Goal: Information Seeking & Learning: Understand process/instructions

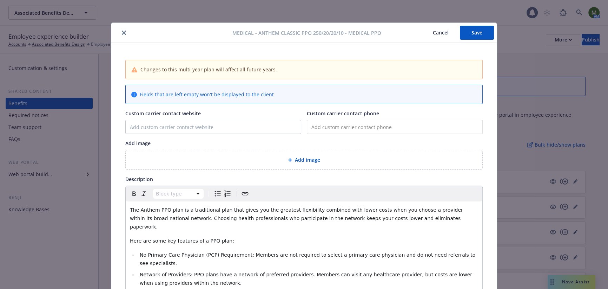
scroll to position [1217, 0]
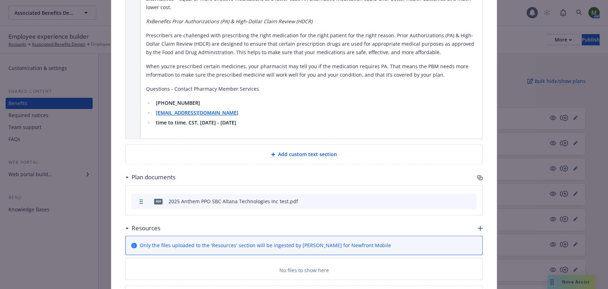
type textarea "x"
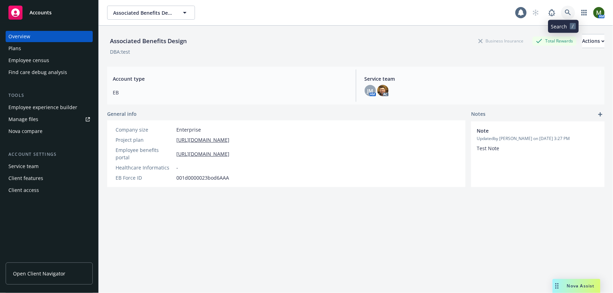
click at [568, 11] on link at bounding box center [568, 13] width 14 height 14
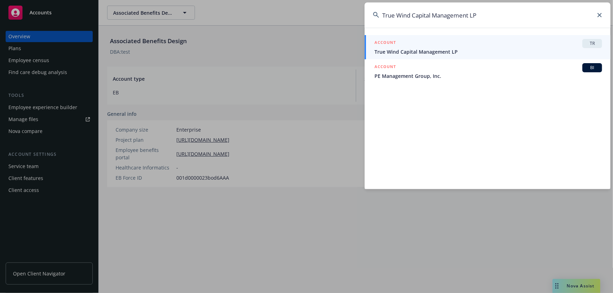
type input "True Wind Capital Management LP"
click at [486, 54] on span "True Wind Capital Management LP" at bounding box center [488, 51] width 228 height 7
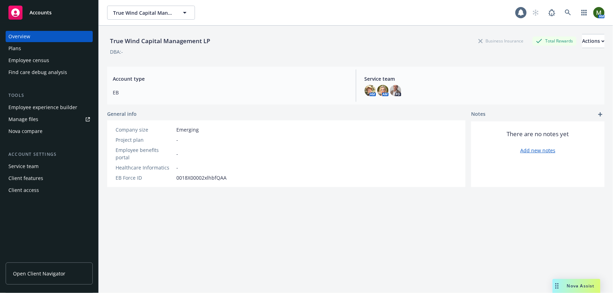
click at [60, 108] on div "Employee experience builder" at bounding box center [42, 107] width 69 height 11
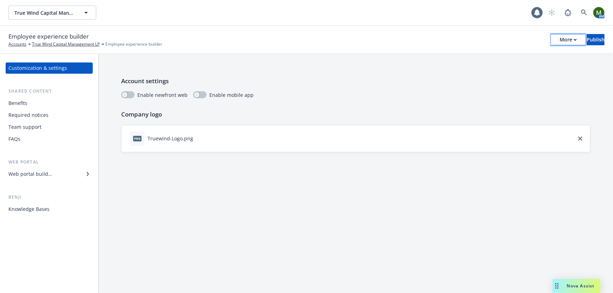
click at [574, 39] on icon "button" at bounding box center [575, 39] width 2 height 1
click at [524, 58] on link "Copy preview link" at bounding box center [510, 56] width 104 height 14
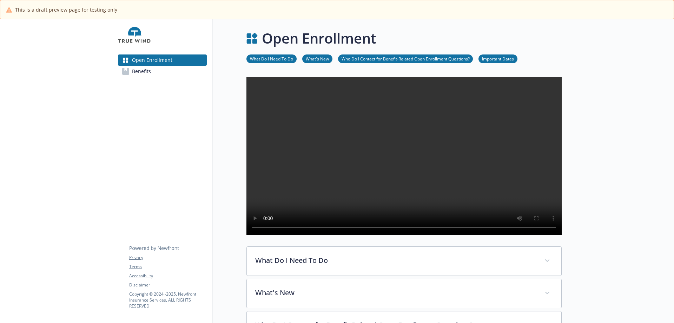
click at [185, 72] on link "Benefits" at bounding box center [162, 71] width 89 height 11
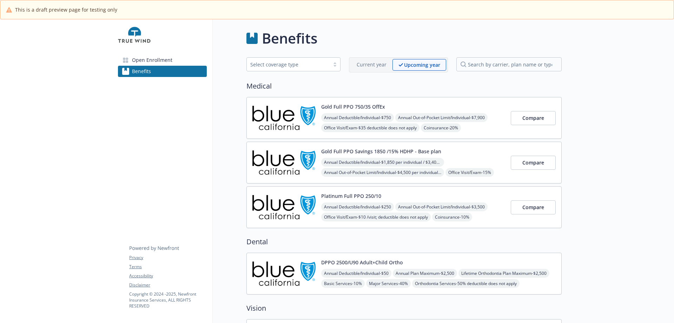
click at [293, 130] on img at bounding box center [284, 118] width 63 height 30
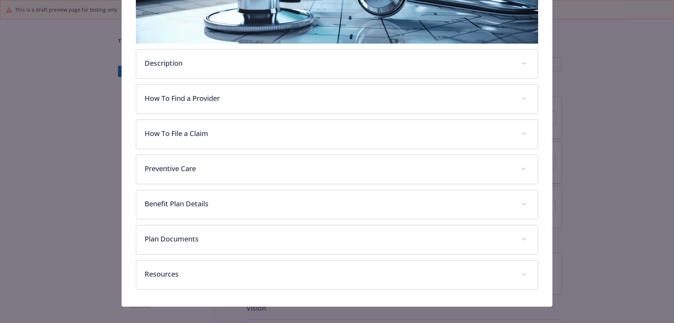
scroll to position [162, 0]
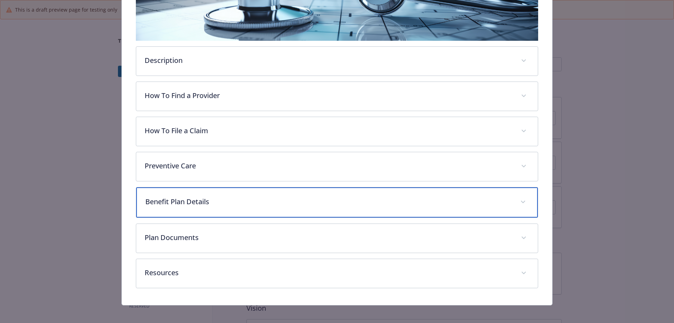
click at [226, 206] on div "Benefit Plan Details" at bounding box center [337, 202] width 402 height 30
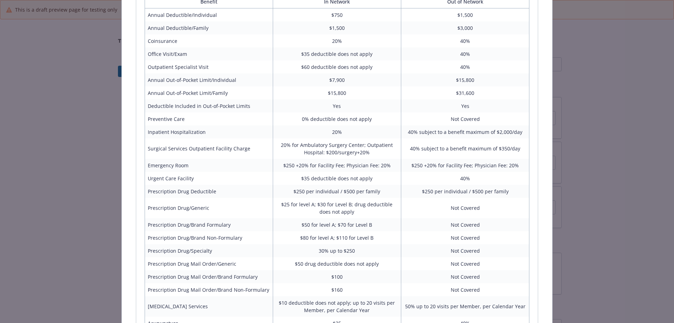
scroll to position [396, 0]
